Goal: Transaction & Acquisition: Purchase product/service

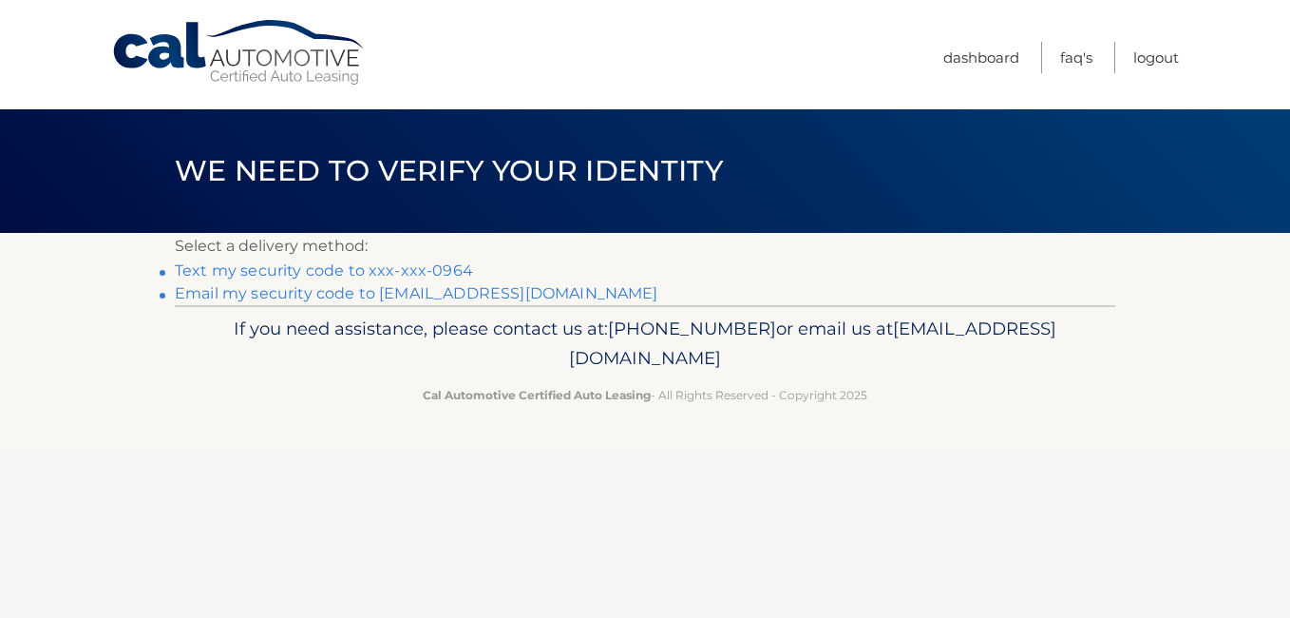
click at [356, 271] on link "Text my security code to xxx-xxx-0964" at bounding box center [324, 270] width 298 height 18
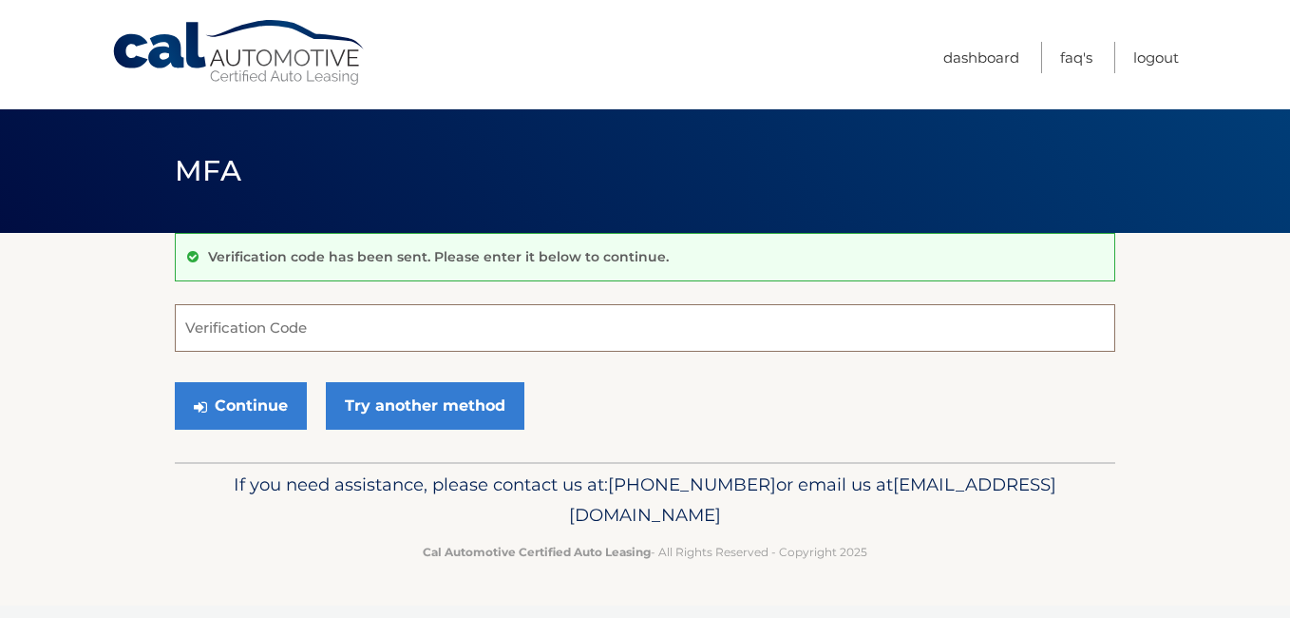
click at [355, 327] on input "Verification Code" at bounding box center [645, 328] width 941 height 48
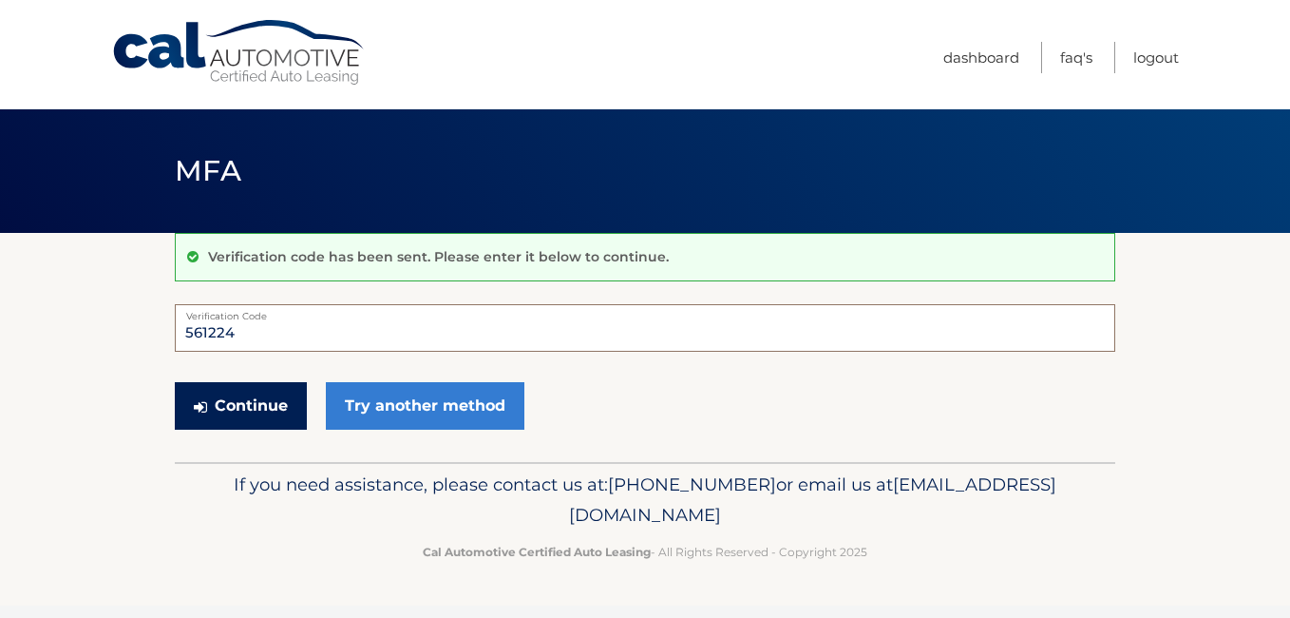
type input "561224"
click at [215, 389] on button "Continue" at bounding box center [241, 406] width 132 height 48
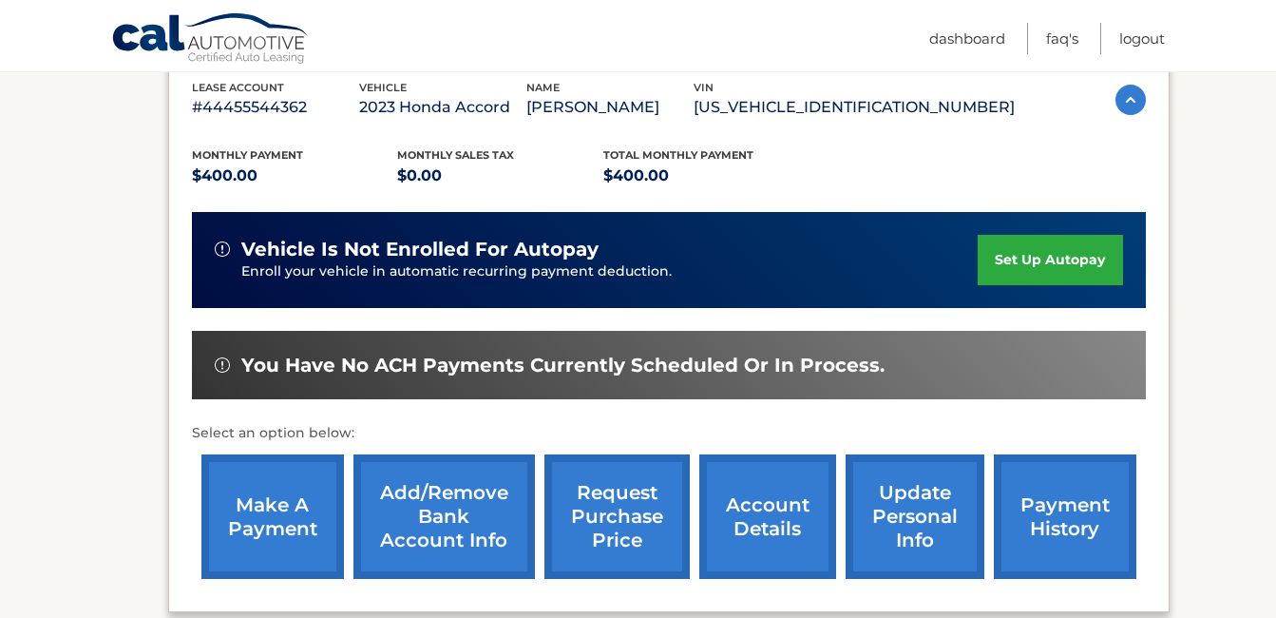
scroll to position [380, 0]
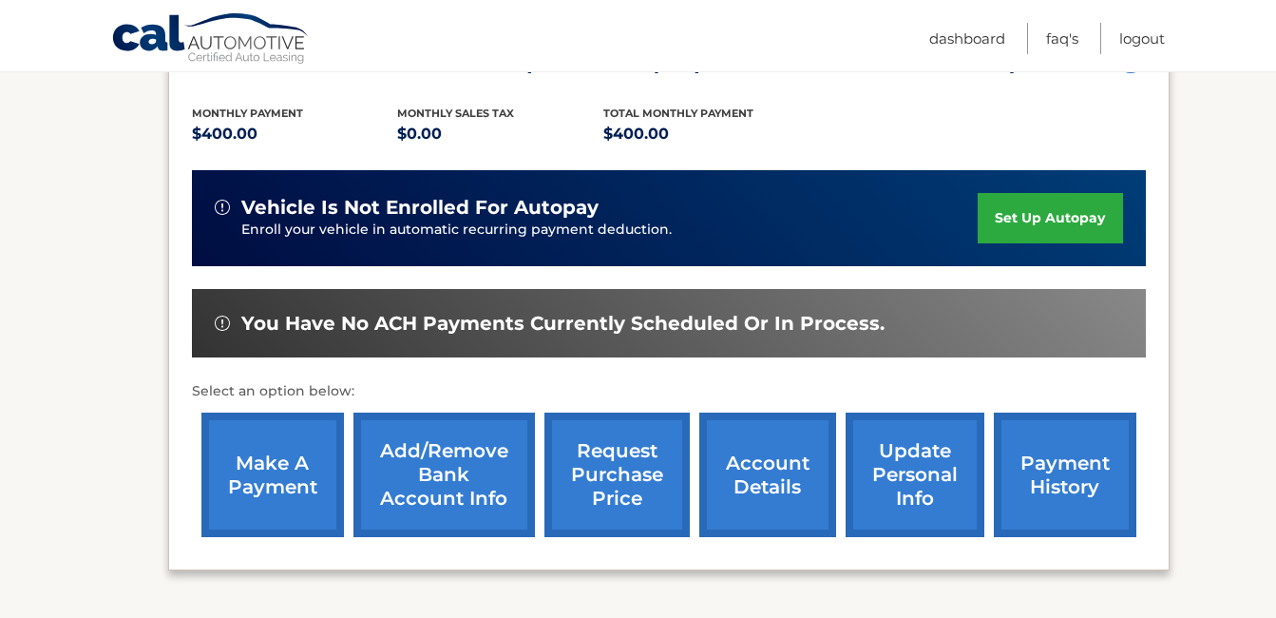
click at [259, 453] on link "make a payment" at bounding box center [272, 474] width 143 height 124
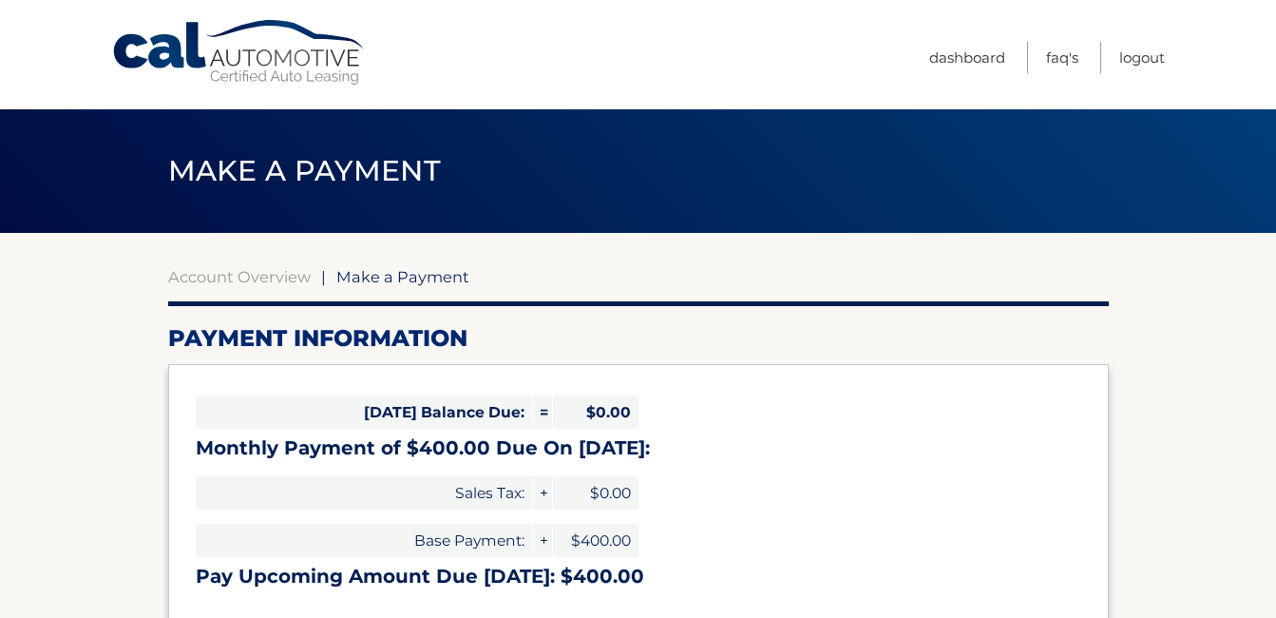
select select "NDM2N2ZlOTItMDNkZC00ODZiLWI2MGEtMmViNjUyZGJhYjZj"
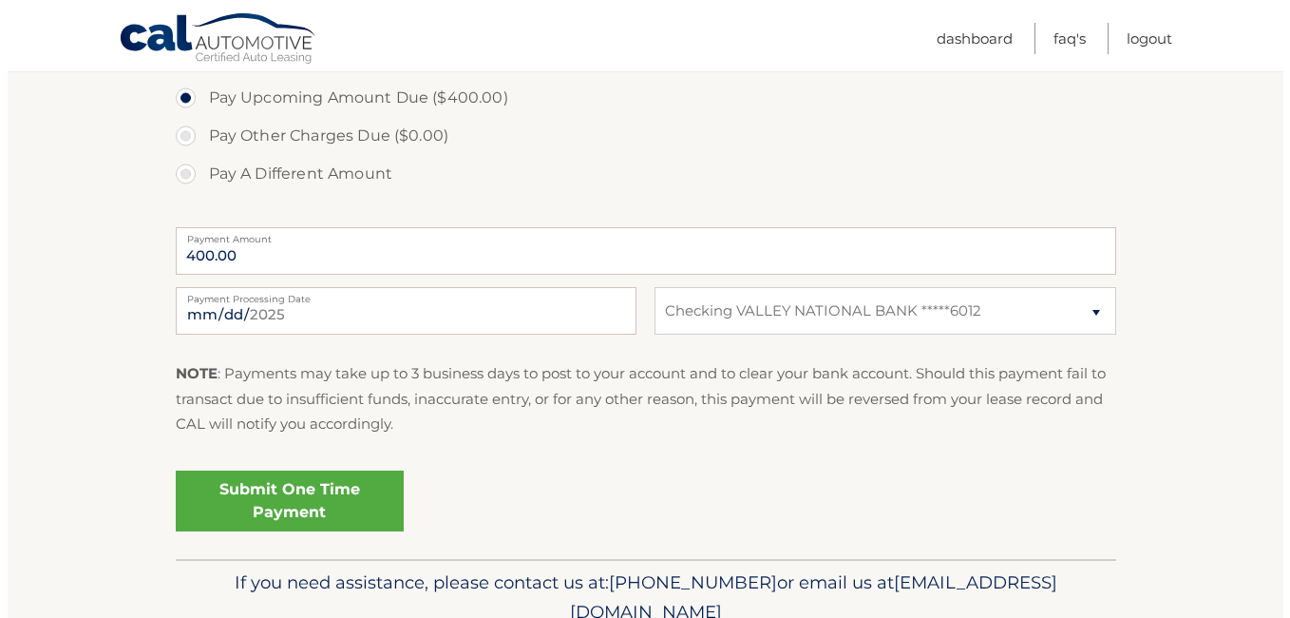
scroll to position [665, 0]
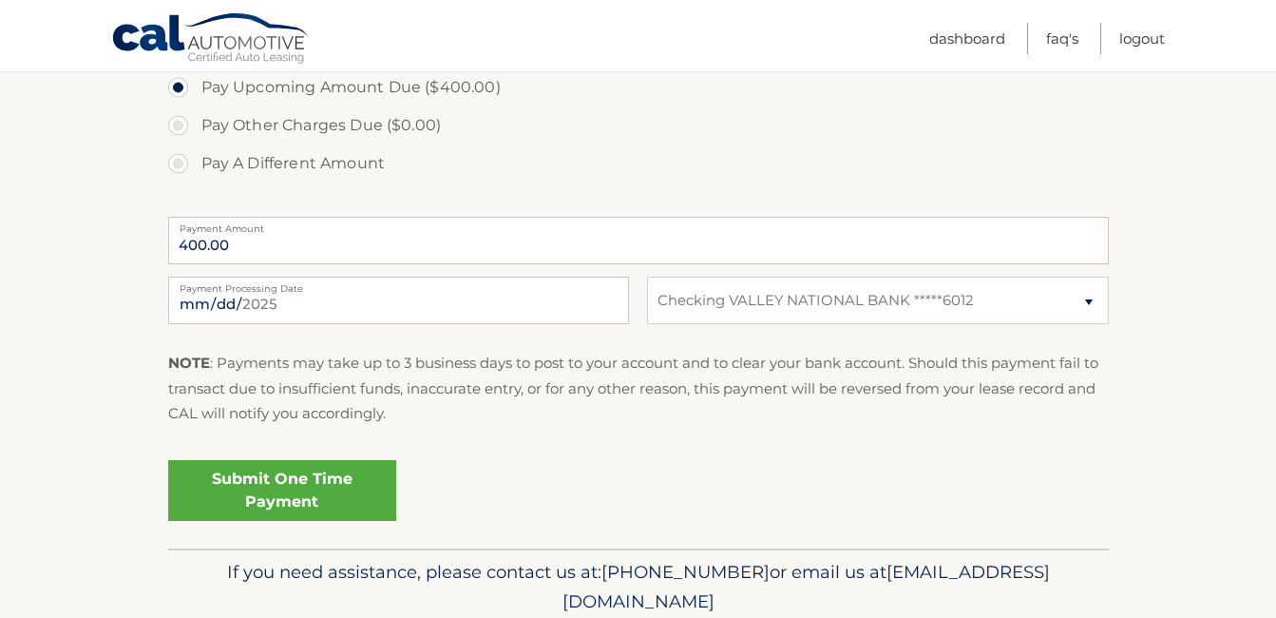
click at [307, 485] on link "Submit One Time Payment" at bounding box center [282, 490] width 228 height 61
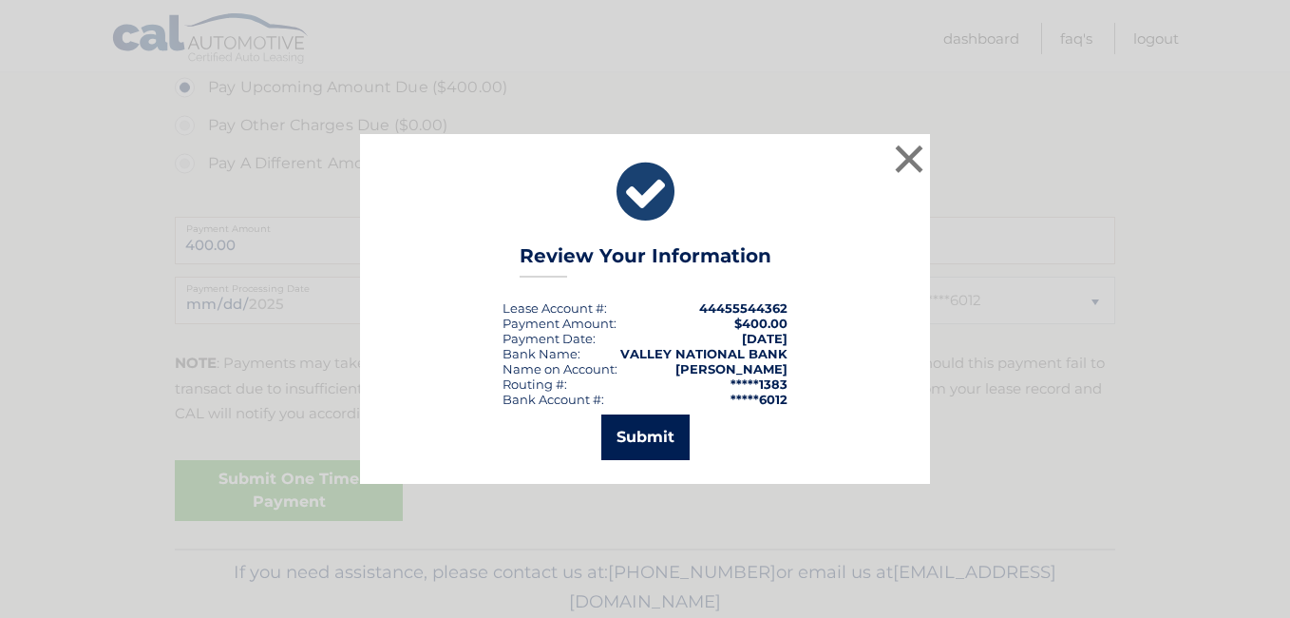
click at [644, 434] on button "Submit" at bounding box center [645, 437] width 88 height 46
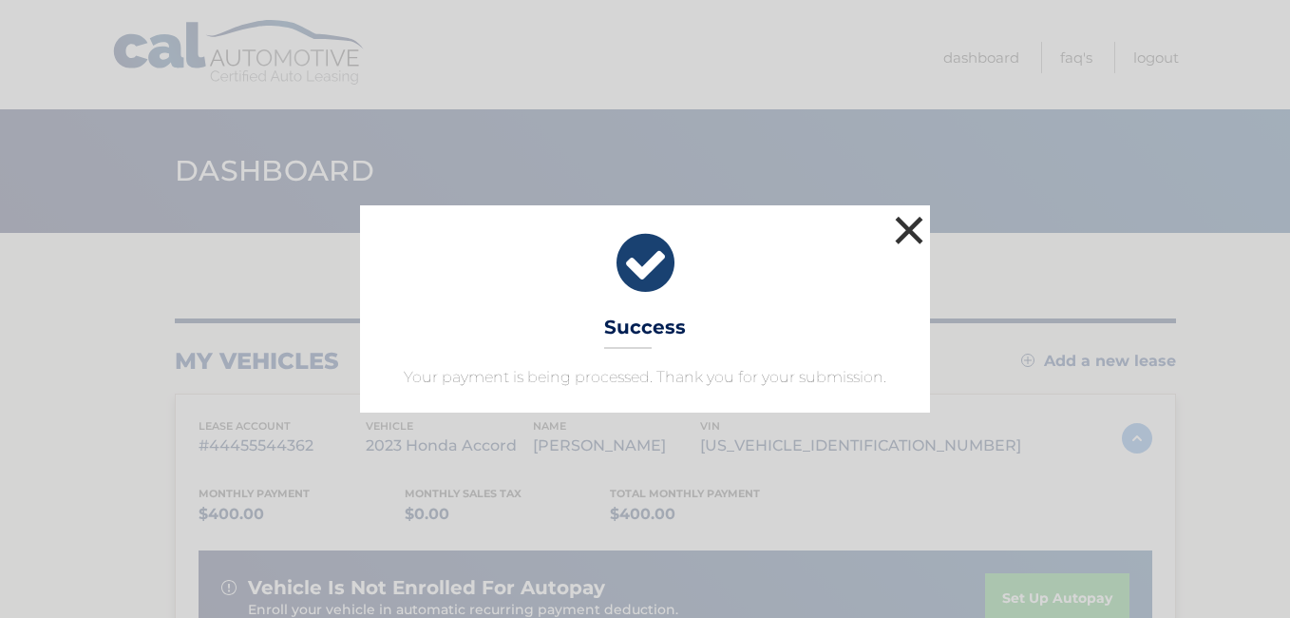
click at [906, 225] on button "×" at bounding box center [909, 230] width 38 height 38
click at [906, 225] on header "Dashboard" at bounding box center [645, 171] width 941 height 124
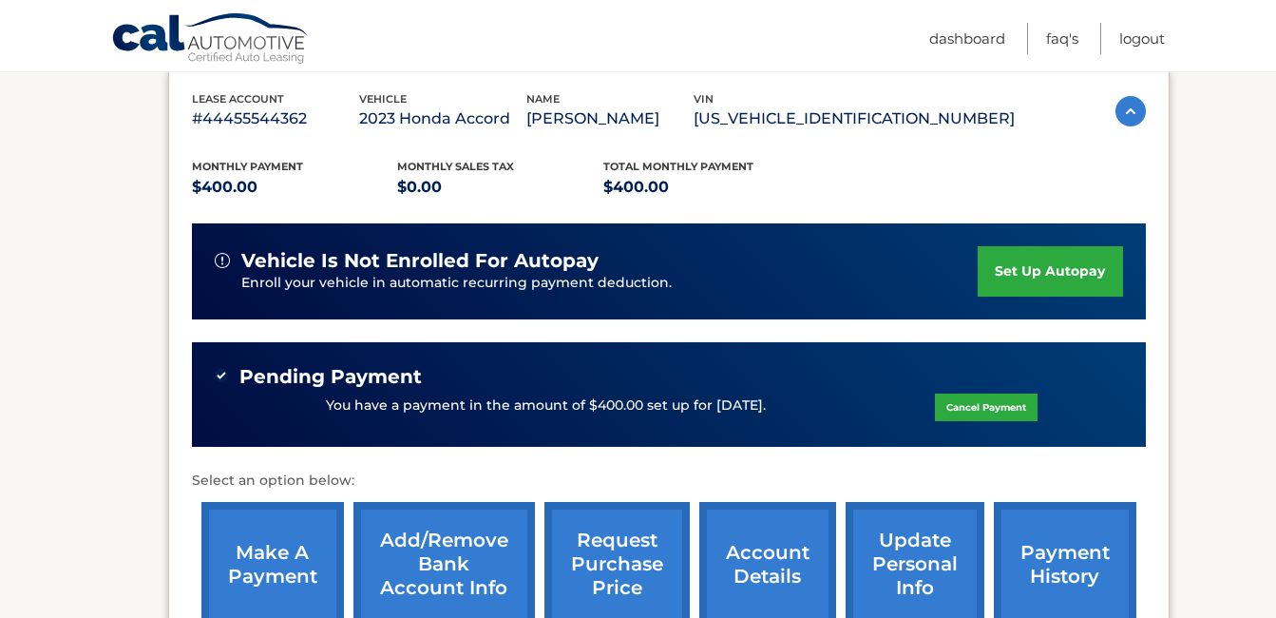
scroll to position [285, 0]
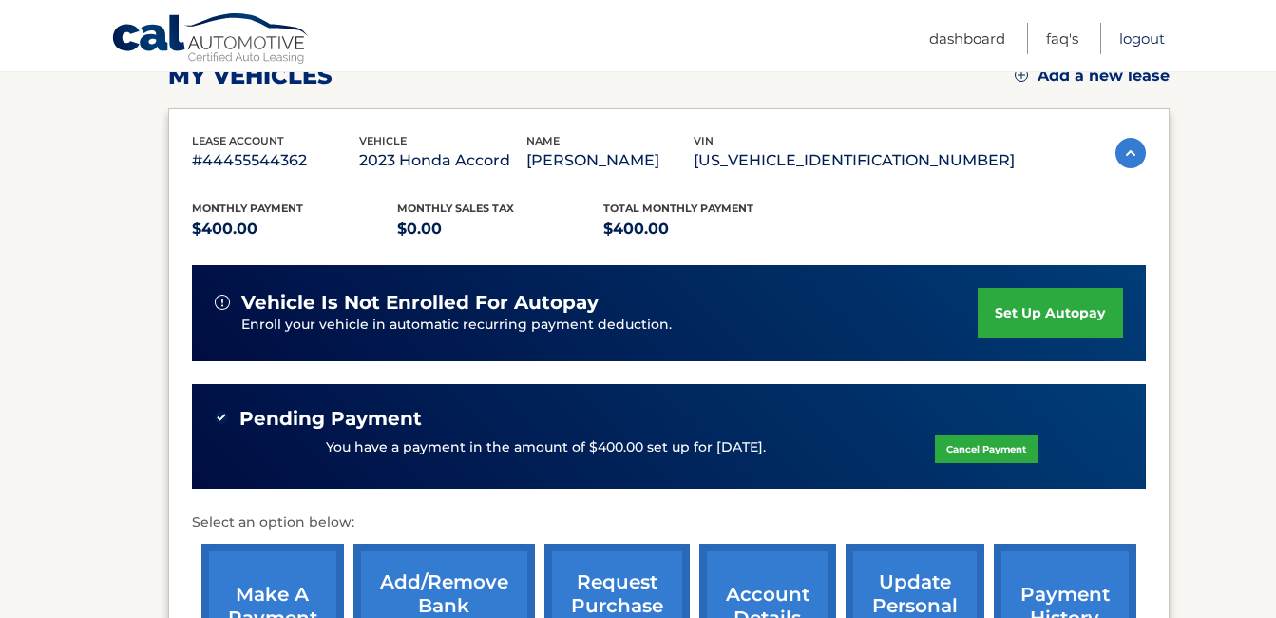
click at [1134, 37] on link "Logout" at bounding box center [1142, 38] width 46 height 31
